Goal: Communication & Community: Connect with others

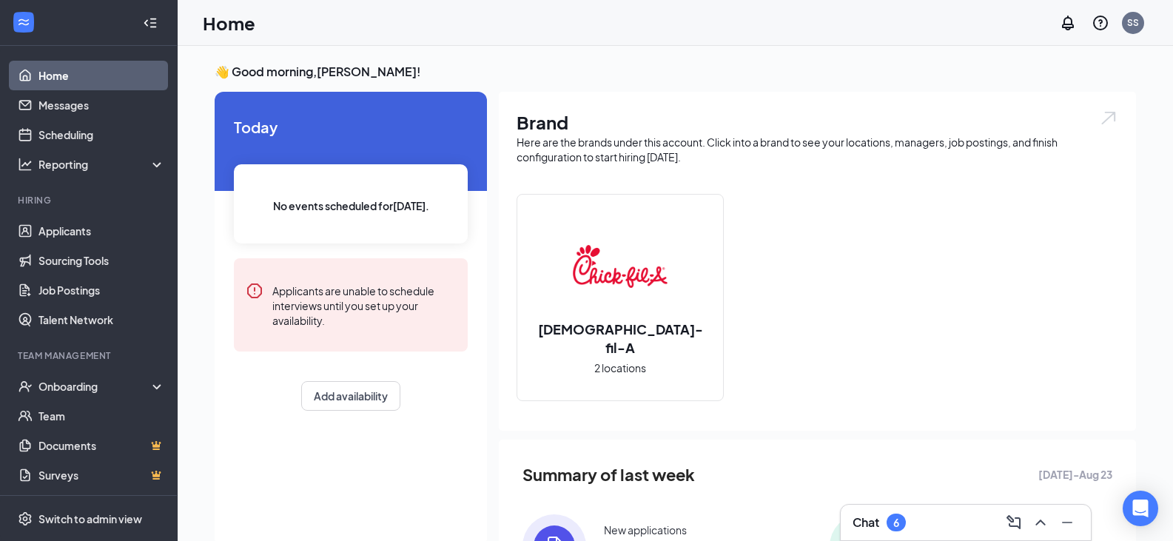
click at [928, 524] on div "Chat 6" at bounding box center [966, 523] width 226 height 24
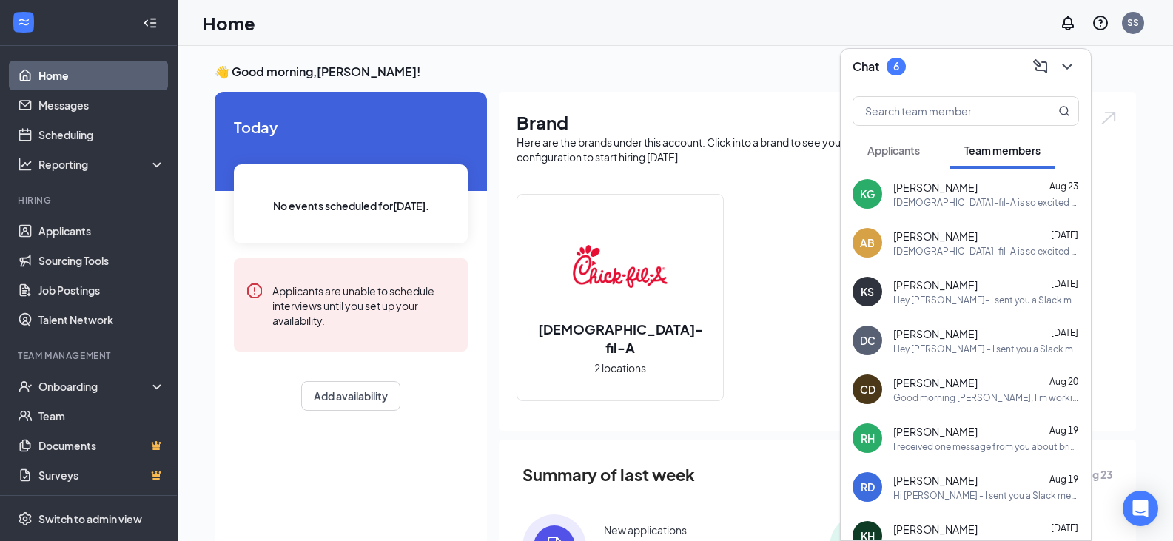
click at [972, 68] on div "Chat 6" at bounding box center [966, 66] width 226 height 23
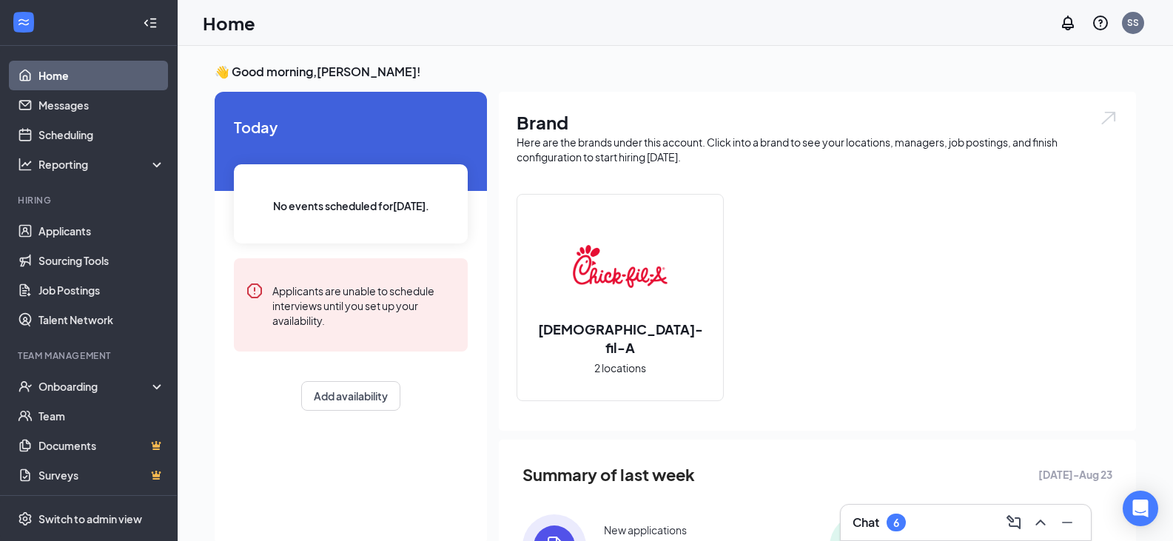
click at [938, 513] on div "Chat 6" at bounding box center [966, 523] width 226 height 24
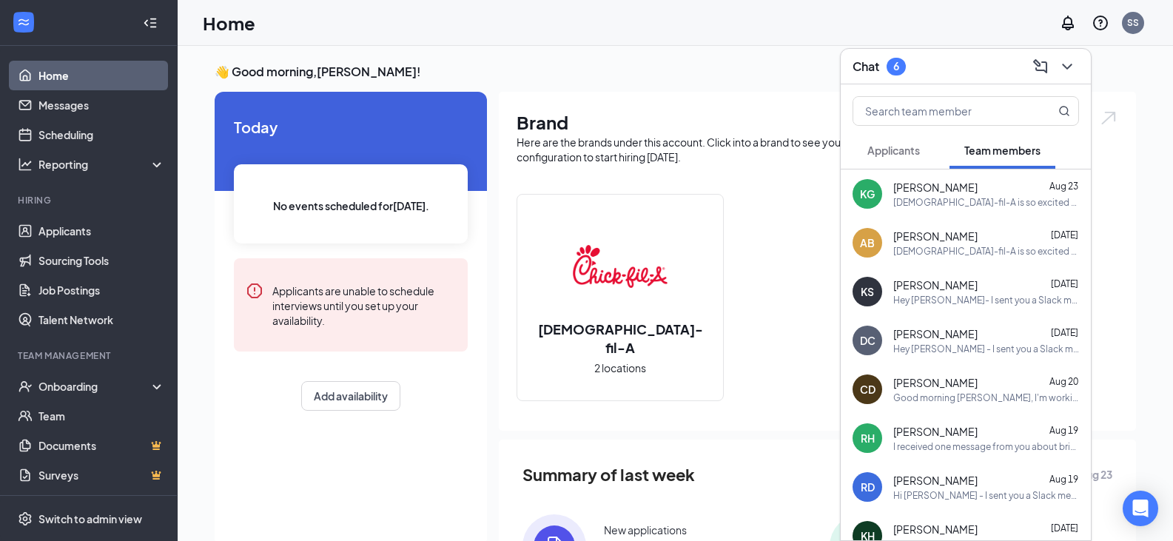
click at [961, 73] on div "Chat 6" at bounding box center [966, 66] width 226 height 23
